Goal: Task Accomplishment & Management: Use online tool/utility

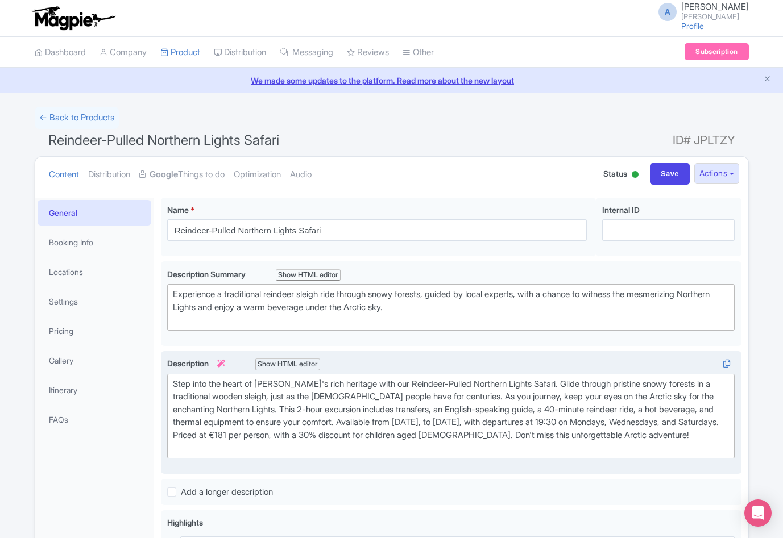
click at [225, 361] on icon at bounding box center [221, 364] width 8 height 8
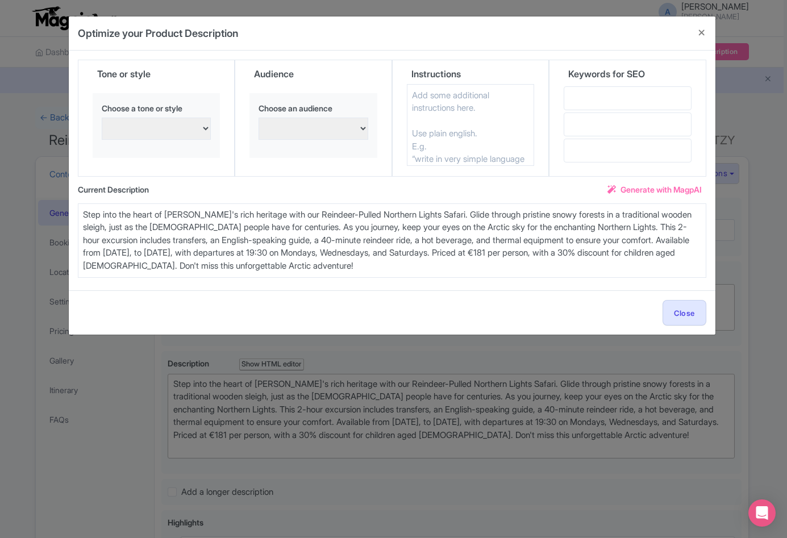
click at [123, 127] on select "persuasive, informative, and engaging Excited and enthusiastic Confident and as…" at bounding box center [157, 129] width 110 height 22
select select "Confident and assertive"
click at [318, 127] on select "Families with young children Confident and assertive Adventure seekers and thri…" at bounding box center [314, 129] width 110 height 22
select select "Senior citizens and retirees"
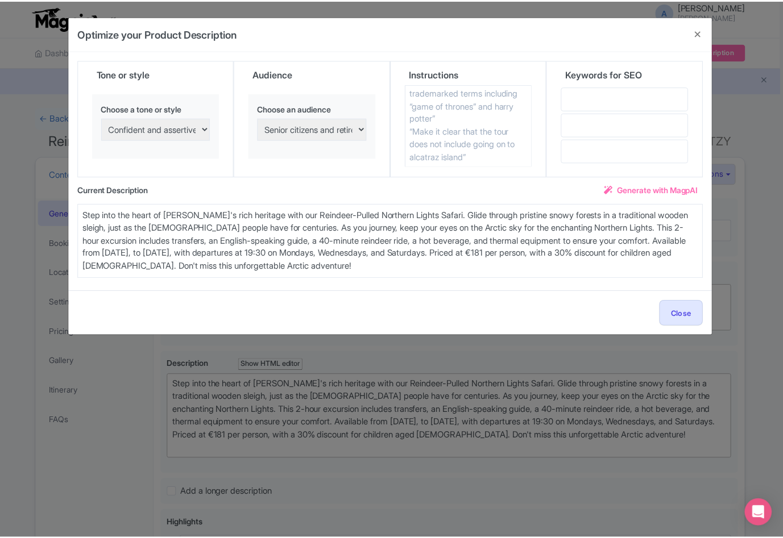
scroll to position [120, 0]
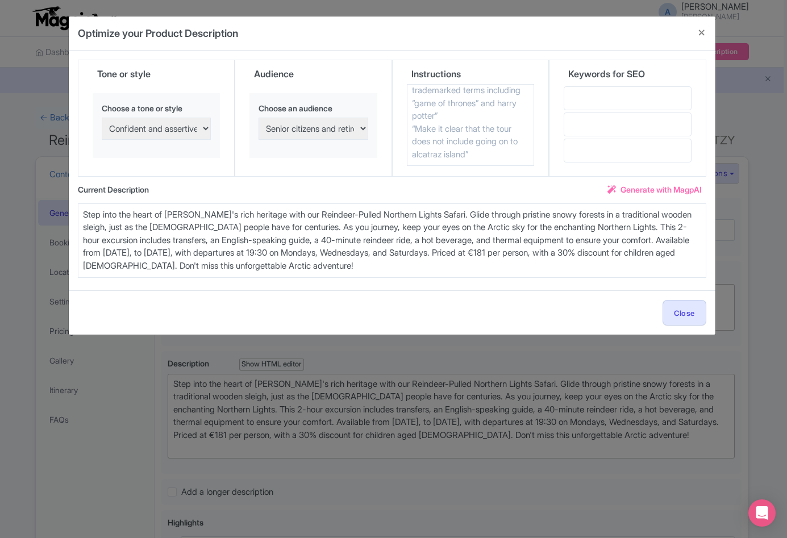
click at [664, 188] on span "Generate with MagpAI" at bounding box center [661, 190] width 81 height 12
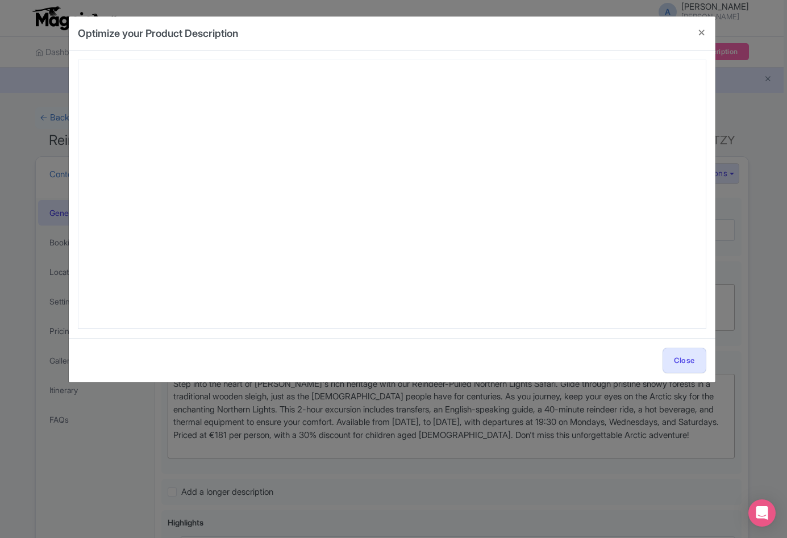
type textarea "Discover Lapland at a relaxed, luxurious pace on our Reindeer-Pulled Northern L…"
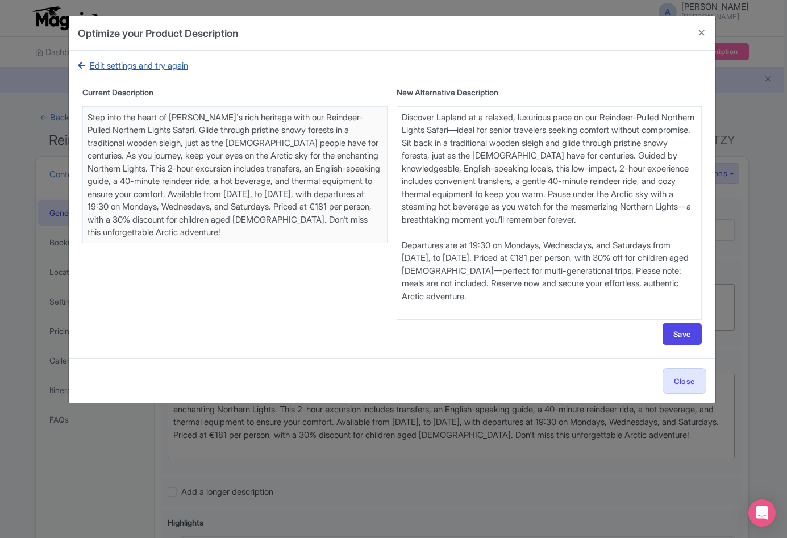
click at [180, 64] on link "Edit settings and try again" at bounding box center [133, 66] width 110 height 13
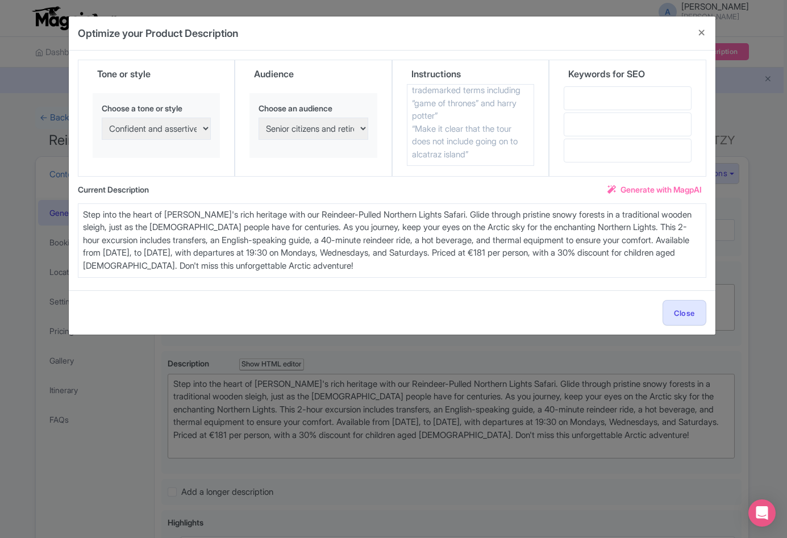
click at [181, 130] on select "persuasive, informative, and engaging Excited and enthusiastic Confident and as…" at bounding box center [157, 129] width 110 height 22
select select "Humorous and lighthearted"
click at [302, 128] on select "Families with young children Confident and assertive Adventure seekers and thri…" at bounding box center [314, 129] width 110 height 22
select select "Business travelers and corporate groups"
click at [635, 188] on span "Generate with MagpAI" at bounding box center [661, 190] width 81 height 12
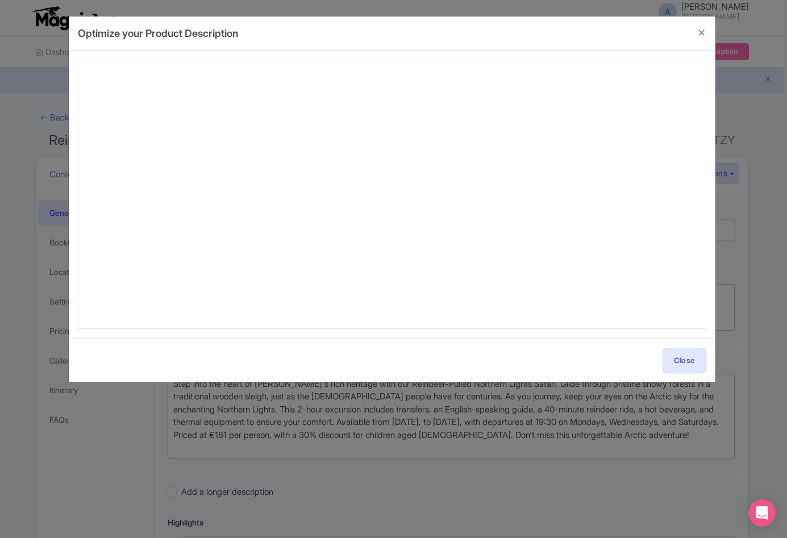
type textarea "Discover Lapland at a relaxed, luxurious pace on our Reindeer-Pulled Northern L…"
type textarea "Trade fluorescent lights for the Northern Lights on our Reindeer-Pulled Norther…"
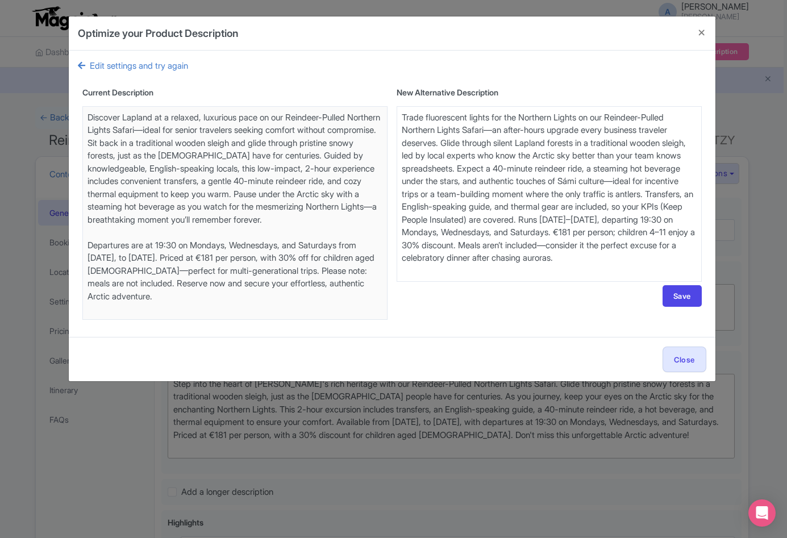
drag, startPoint x: 440, startPoint y: 218, endPoint x: 644, endPoint y: 223, distance: 203.5
click at [644, 223] on textarea "Step into the heart of [PERSON_NAME]'s rich heritage with our Reindeer-Pulled N…" at bounding box center [549, 194] width 305 height 176
click at [687, 358] on button "Close" at bounding box center [684, 360] width 43 height 26
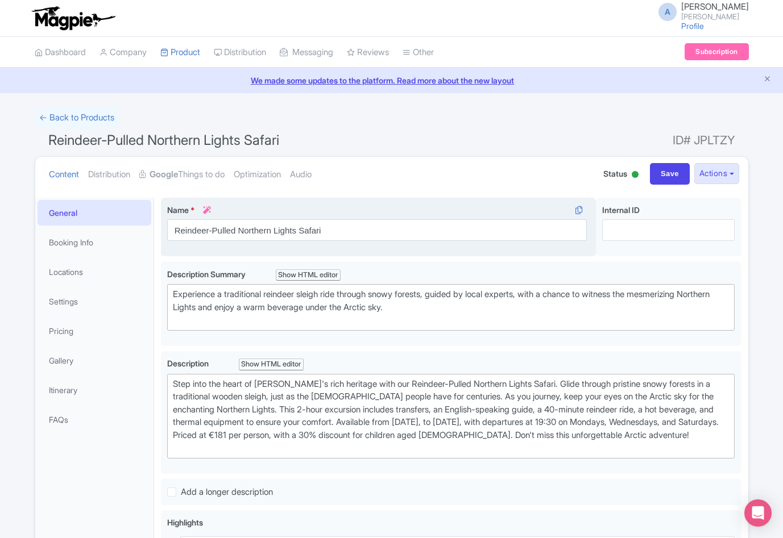
click at [207, 210] on icon at bounding box center [207, 210] width 8 height 8
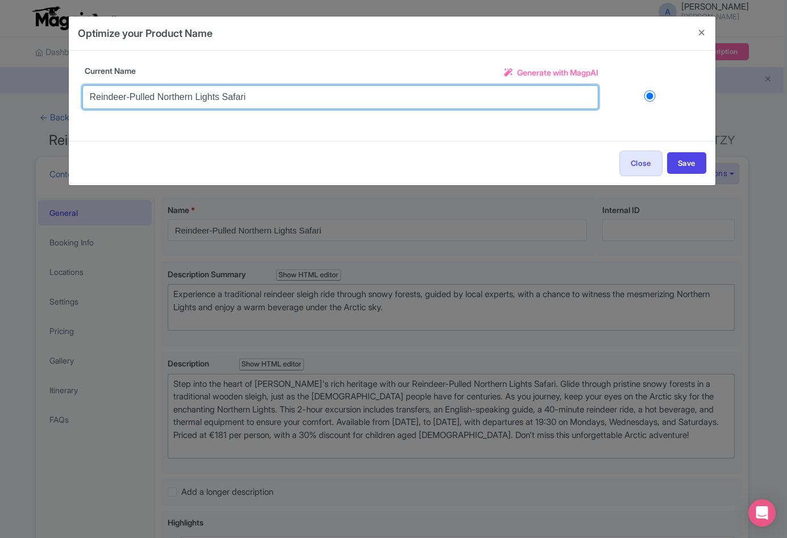
click at [228, 99] on input "Reindeer-Pulled Northern Lights Safari" at bounding box center [340, 97] width 516 height 24
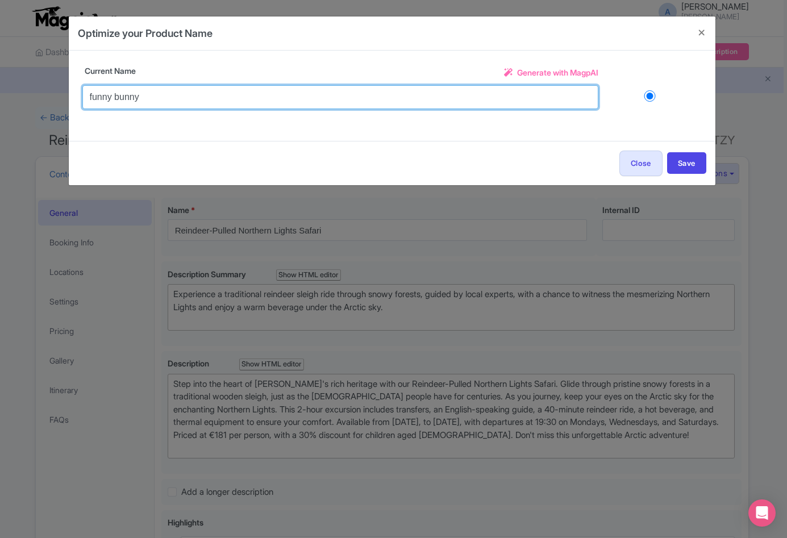
type input "funny bunny"
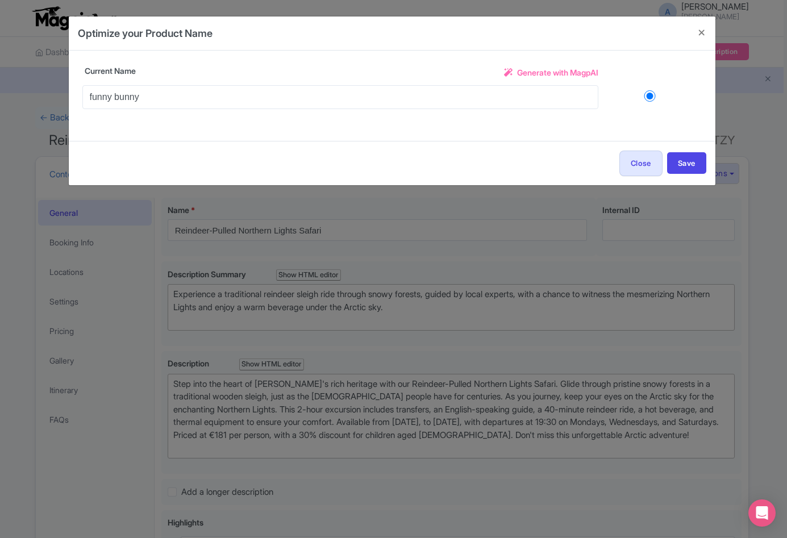
click at [522, 73] on span "Generate with MagpAI" at bounding box center [557, 73] width 81 height 12
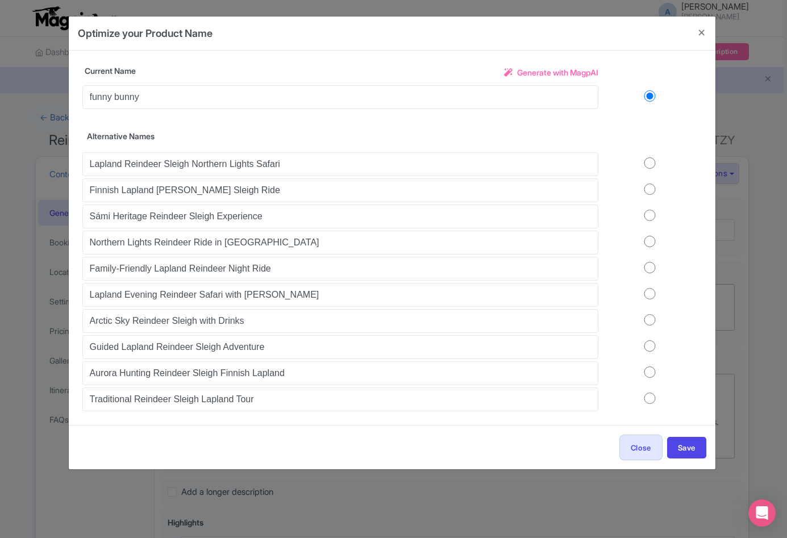
click at [25, 136] on div "Optimize your Product Name Title Reindeer-Pulled Northern Lights Safari Descrip…" at bounding box center [393, 269] width 787 height 538
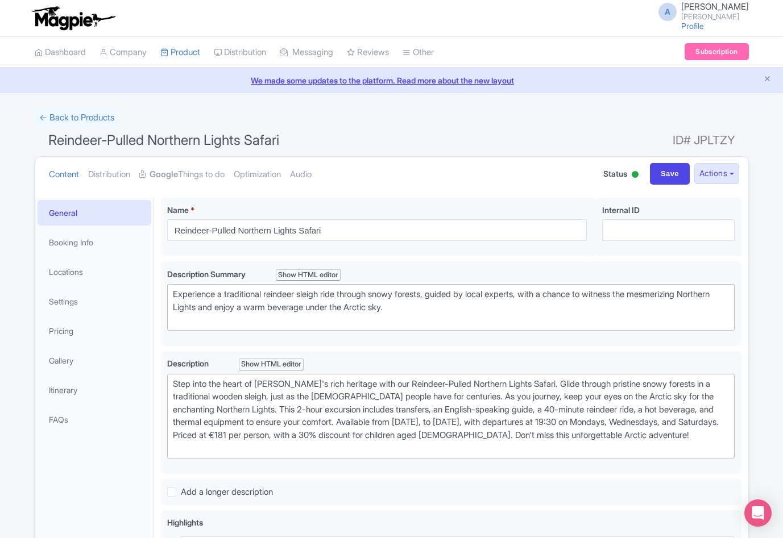
click at [392, 115] on div "← Back to Products" at bounding box center [392, 118] width 714 height 22
